Goal: Task Accomplishment & Management: Use online tool/utility

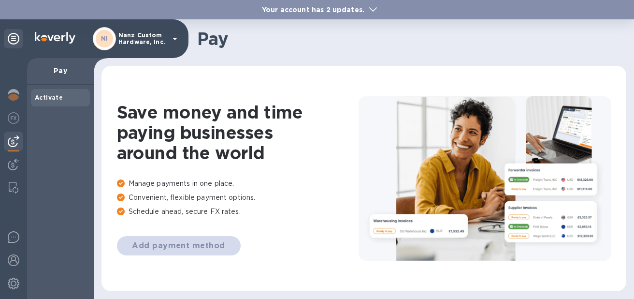
click at [55, 101] on span "Activate" at bounding box center [49, 98] width 28 height 10
click at [40, 89] on div "Activate" at bounding box center [60, 97] width 59 height 17
click at [16, 92] on img at bounding box center [14, 95] width 12 height 12
